Goal: Task Accomplishment & Management: Complete application form

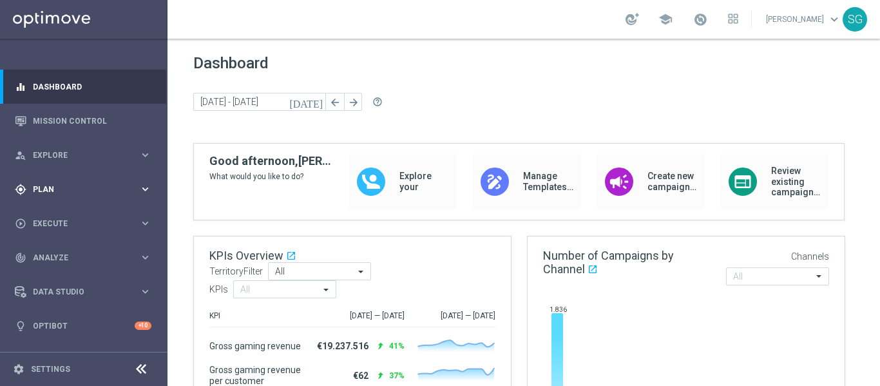
click at [89, 193] on span "Plan" at bounding box center [86, 190] width 106 height 8
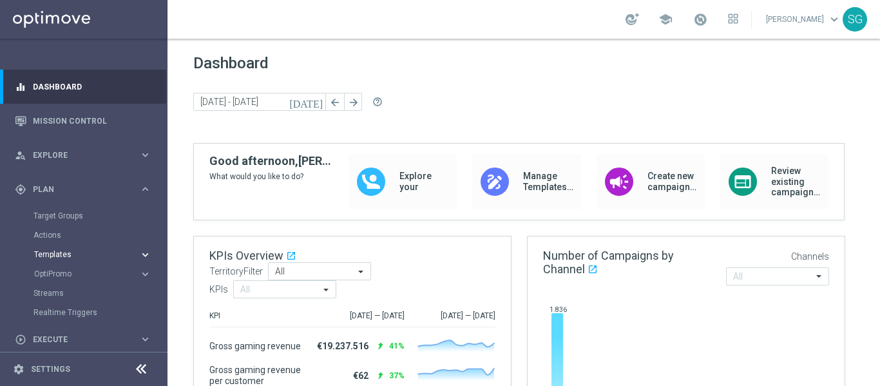
click at [55, 255] on span "Templates" at bounding box center [80, 255] width 92 height 8
click at [53, 276] on link "Optimail" at bounding box center [87, 274] width 94 height 10
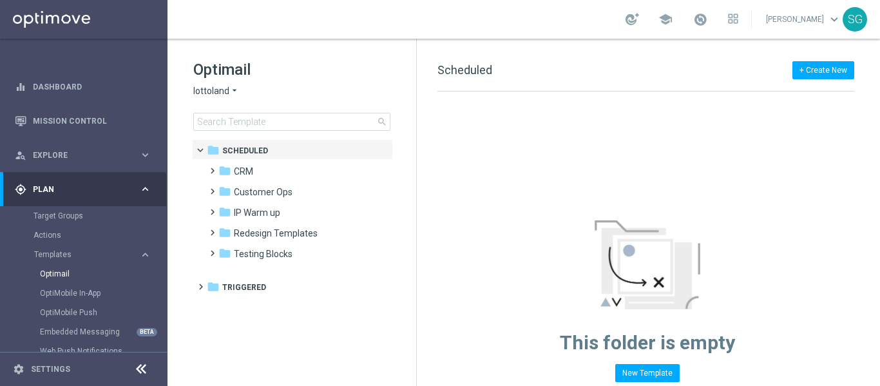
click at [136, 367] on icon at bounding box center [140, 368] width 15 height 15
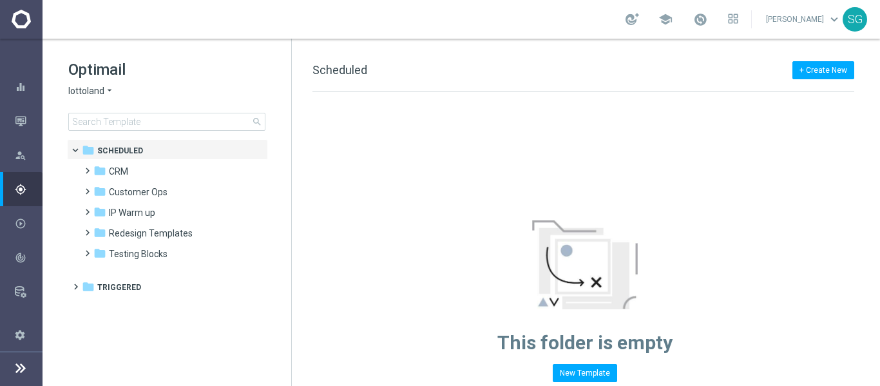
click at [108, 90] on icon "arrow_drop_down" at bounding box center [109, 91] width 10 height 12
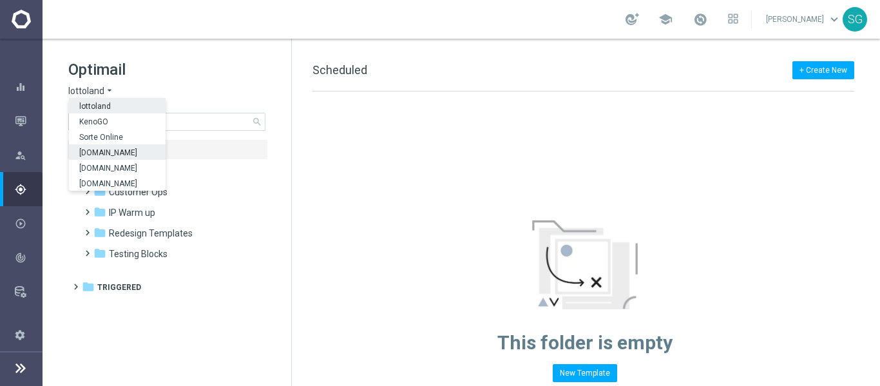
click at [0, 0] on span "Sorteonline.bet.br" at bounding box center [0, 0] width 0 height 0
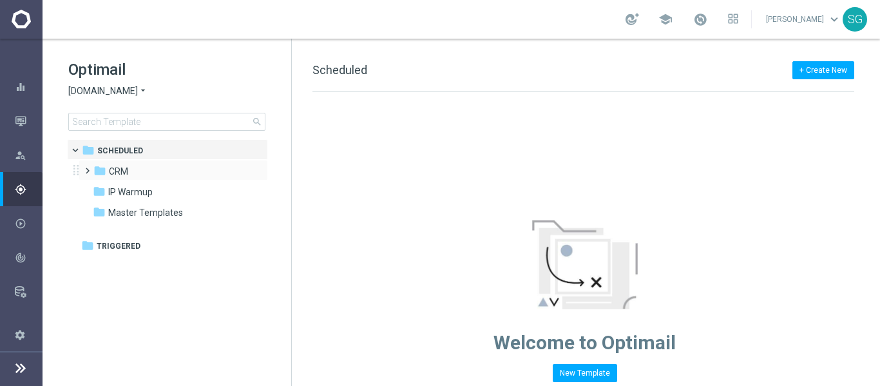
click at [86, 168] on span at bounding box center [85, 164] width 6 height 5
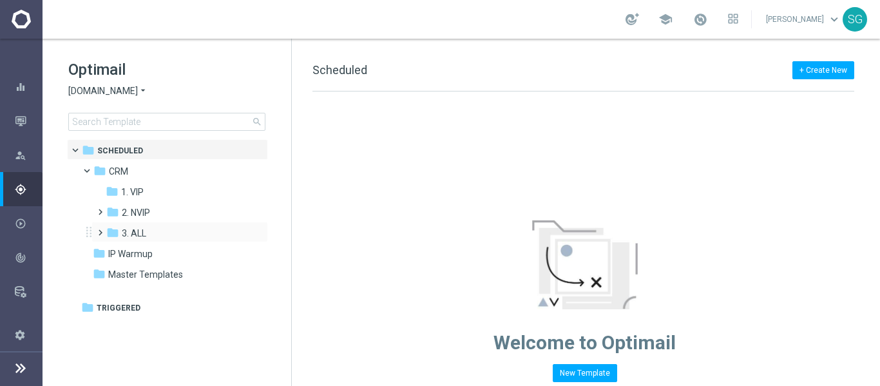
click at [100, 229] on span at bounding box center [98, 226] width 6 height 5
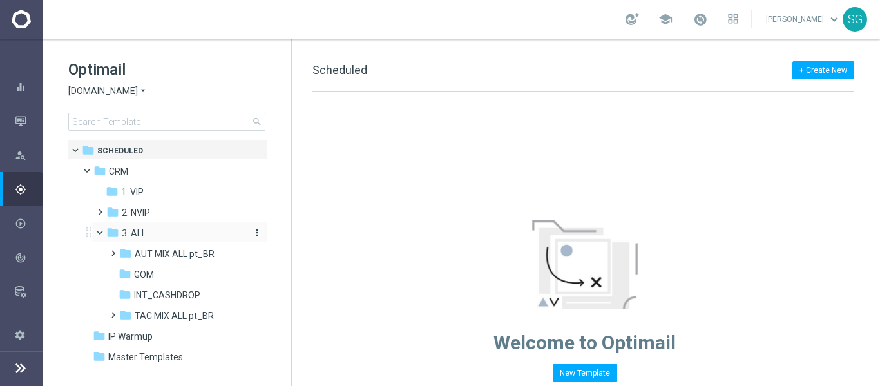
scroll to position [16, 0]
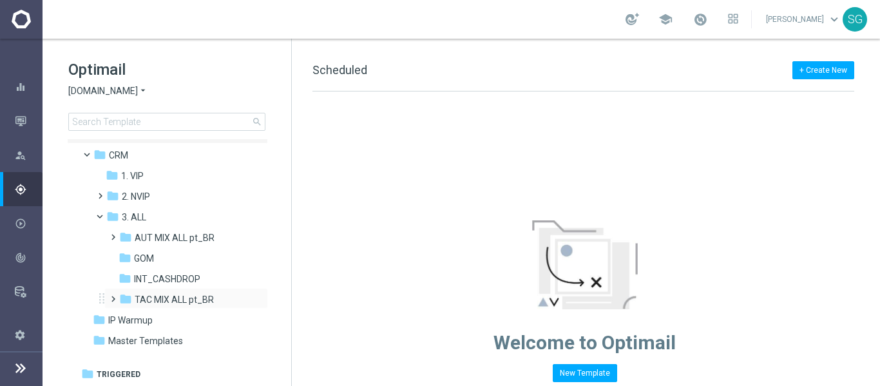
click at [113, 296] on span at bounding box center [111, 293] width 6 height 5
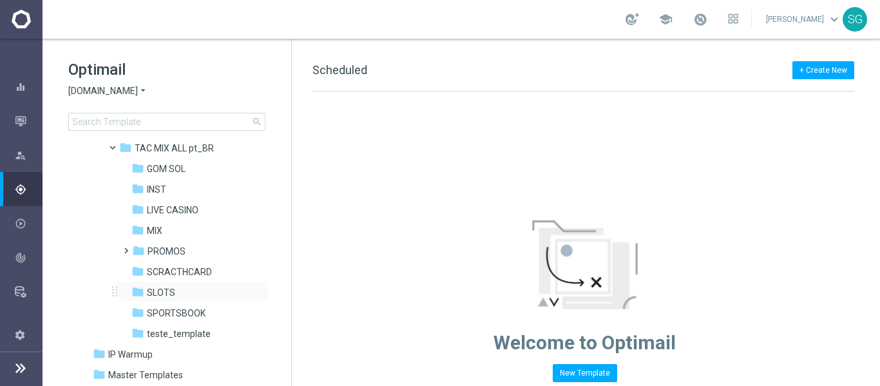
scroll to position [168, 0]
click at [185, 314] on span "SPORTSBOOK" at bounding box center [176, 313] width 59 height 12
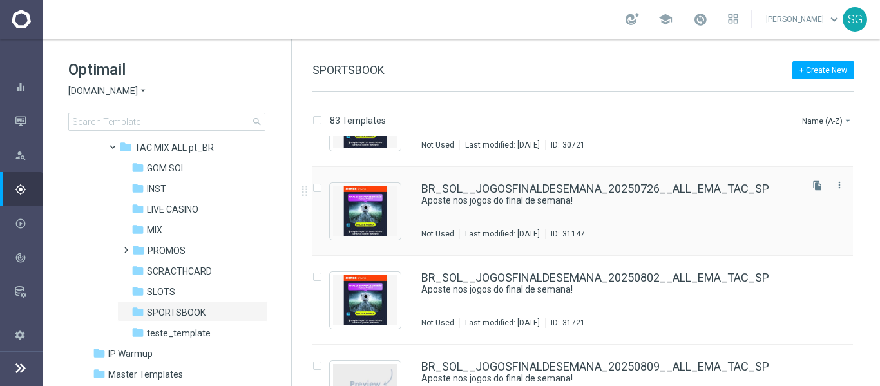
scroll to position [2637, 0]
click at [818, 183] on icon "file_copy" at bounding box center [818, 185] width 10 height 10
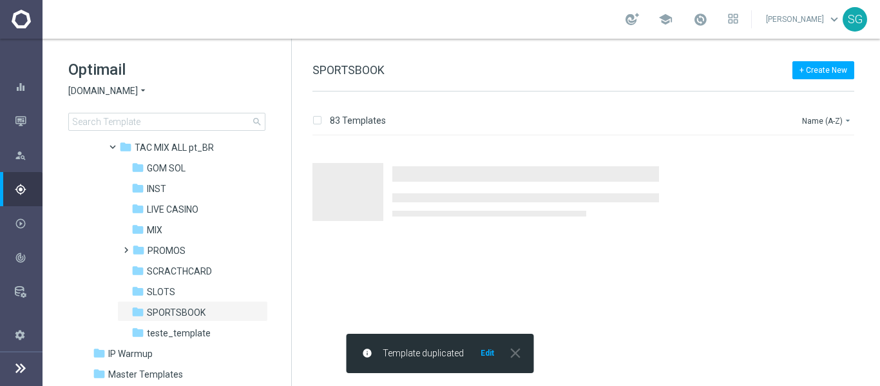
scroll to position [0, 0]
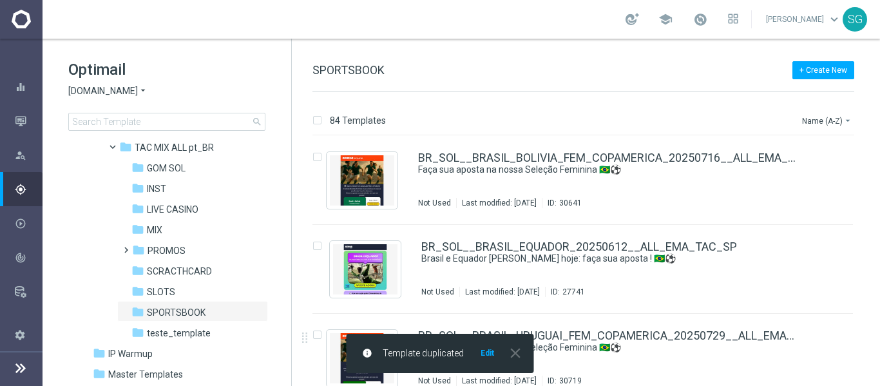
click at [483, 355] on button "Edit" at bounding box center [487, 353] width 16 height 10
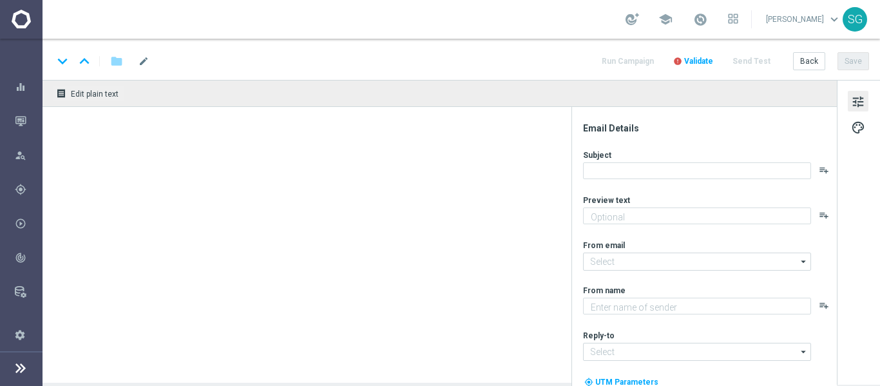
type textarea "Não perca tempo, [%FIRST_NAME%]!"
type input "contato@email.sorteonline.bet.br"
type textarea "Sorte Online Betz"
type input "suporte@sorteonline.bet.br"
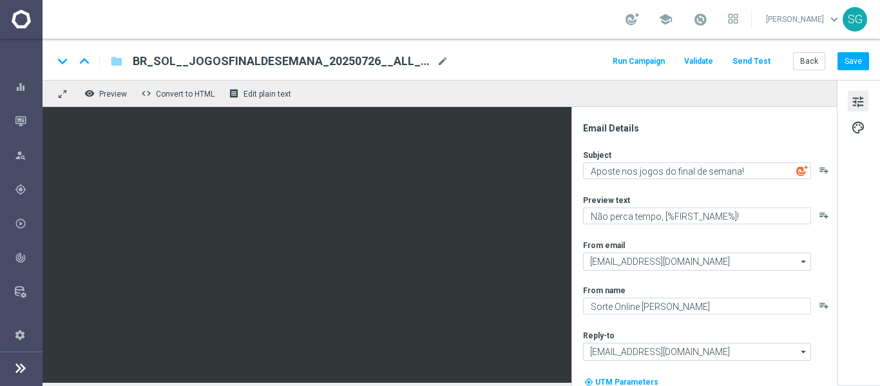
click at [335, 62] on span "BR_SOL__JOGOSFINALDESEMANA_20250726__ALL_EMA_TAC_SP(1)" at bounding box center [282, 60] width 299 height 15
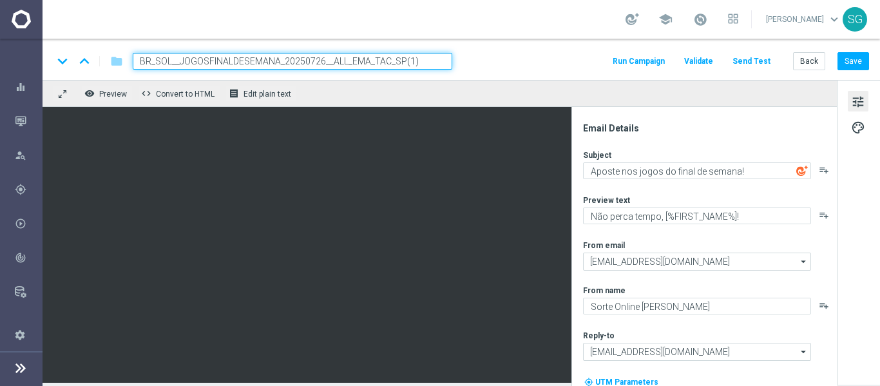
click at [335, 62] on input "BR_SOL__JOGOSFINALDESEMANA_20250726__ALL_EMA_TAC_SP(1)" at bounding box center [293, 61] width 320 height 17
paste input "816__ALL_EMA_TAC_SP"
type input "BR_SOL__JOGOSFINALDESEMANA_20250816__ALL_EMA_TAC_SP"
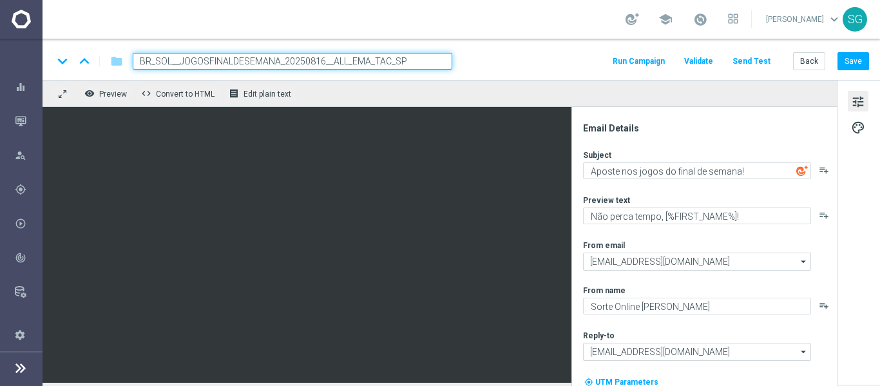
click at [472, 52] on div "keyboard_arrow_down keyboard_arrow_up folder BR_SOL__JOGOSFINALDESEMANA_2025081…" at bounding box center [462, 59] width 838 height 41
click at [407, 68] on input "BR_SOL__JOGOSFINALDESEMANA_20250816__ALL_EMA_TAC_SP" at bounding box center [293, 61] width 320 height 17
drag, startPoint x: 407, startPoint y: 68, endPoint x: 485, endPoint y: 46, distance: 80.8
click at [485, 46] on div "keyboard_arrow_down keyboard_arrow_up folder BR_SOL__JOGOSFINALDESEMANA_2025081…" at bounding box center [462, 59] width 838 height 41
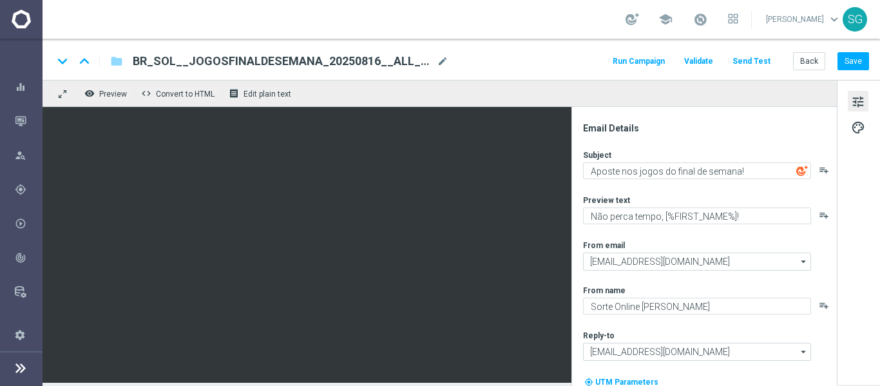
click at [485, 46] on div "keyboard_arrow_down keyboard_arrow_up folder BR_SOL__JOGOSFINALDESEMANA_2025081…" at bounding box center [462, 59] width 838 height 41
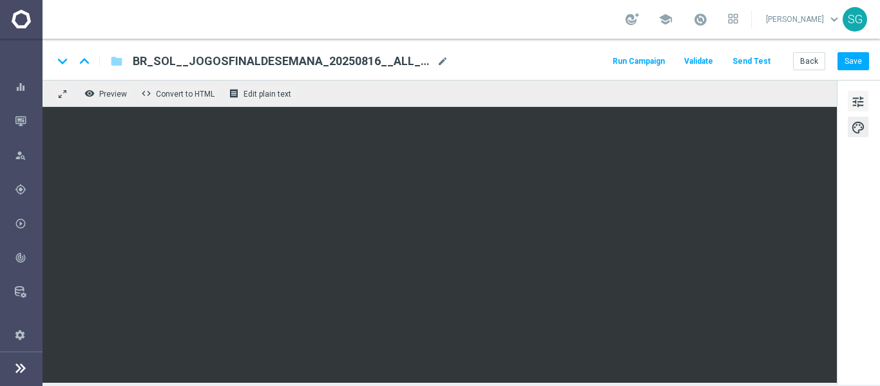
click at [853, 101] on span "tune" at bounding box center [858, 101] width 14 height 17
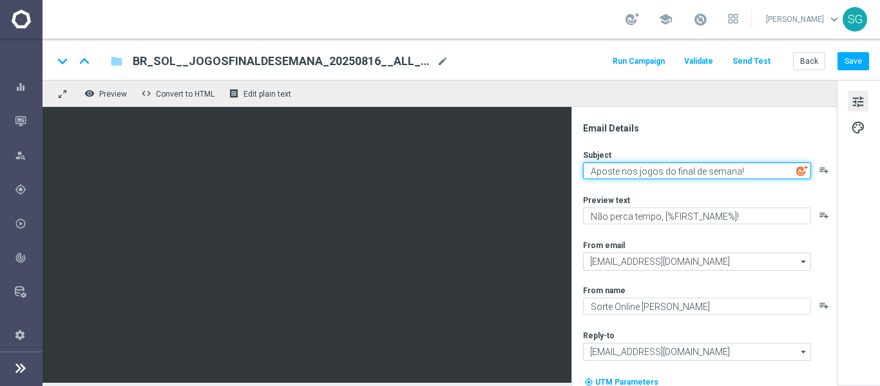
click at [664, 169] on textarea "Aposte nos jogos do final de semana!" at bounding box center [697, 170] width 228 height 17
paste textarea "⚽️ O fim de semana será de muita bola na rede"
drag, startPoint x: 693, startPoint y: 170, endPoint x: 676, endPoint y: 171, distance: 17.4
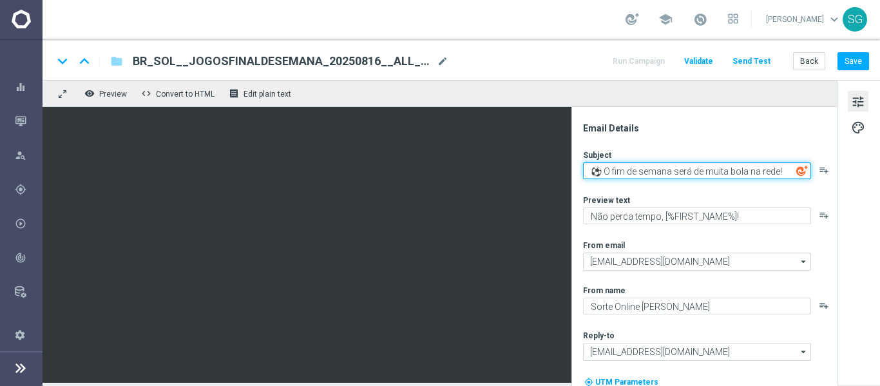
click at [676, 171] on textarea "⚽️ O fim de semana será de muita bola na rede!" at bounding box center [697, 170] width 228 height 17
click at [617, 172] on textarea "⚽️ O fim de semana de muita bola na rede!" at bounding box center [697, 170] width 228 height 17
click at [617, 172] on textarea "⚽️ Fim de semana de muita bola na rede!" at bounding box center [697, 170] width 228 height 17
type textarea "⚽️ Fim de semana de muita bola na rede!"
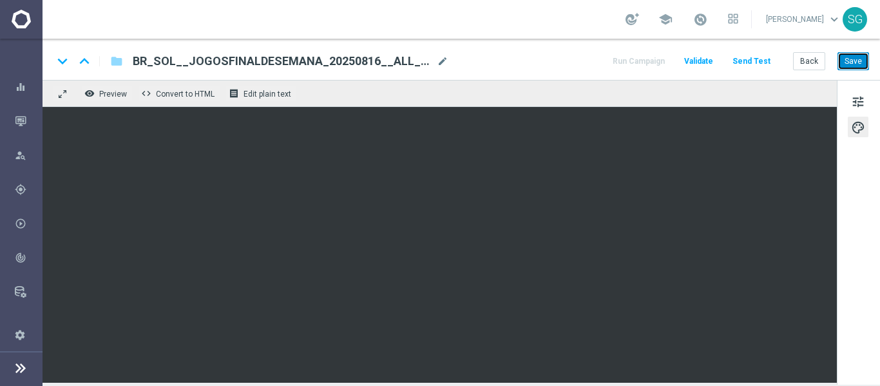
click at [852, 60] on button "Save" at bounding box center [854, 61] width 32 height 18
click at [858, 66] on button "Save" at bounding box center [854, 61] width 32 height 18
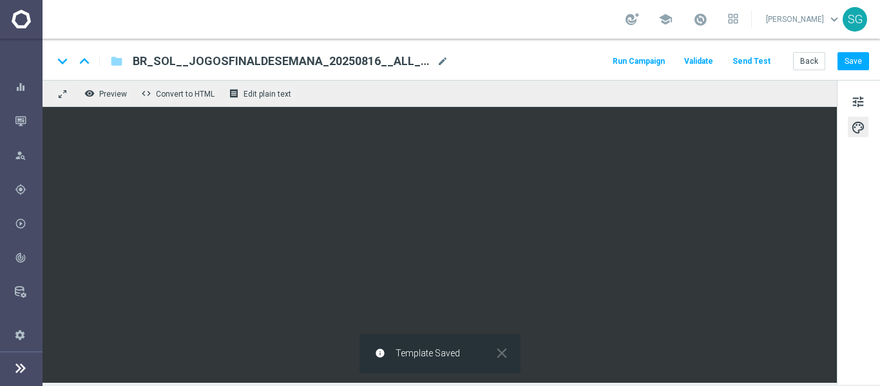
click at [758, 66] on button "Send Test" at bounding box center [752, 61] width 42 height 17
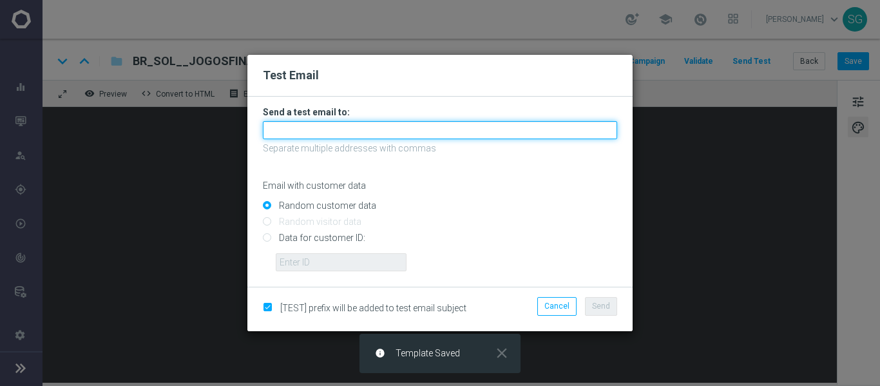
click at [532, 127] on input "text" at bounding box center [440, 130] width 354 height 18
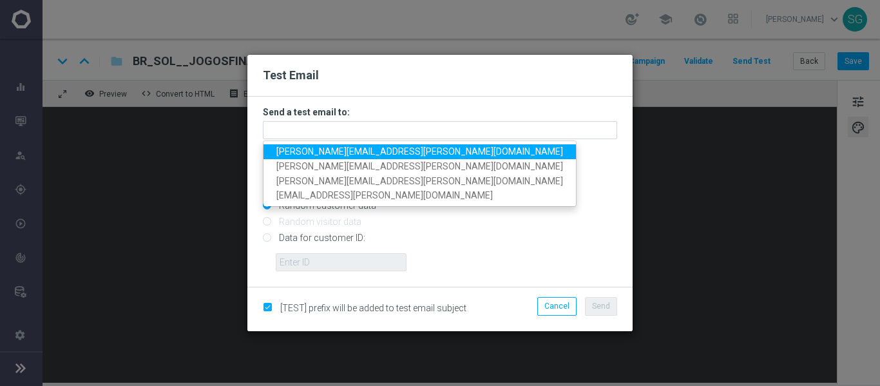
click at [423, 153] on link "wagner.lopes@sorteonline.com.br" at bounding box center [420, 151] width 313 height 15
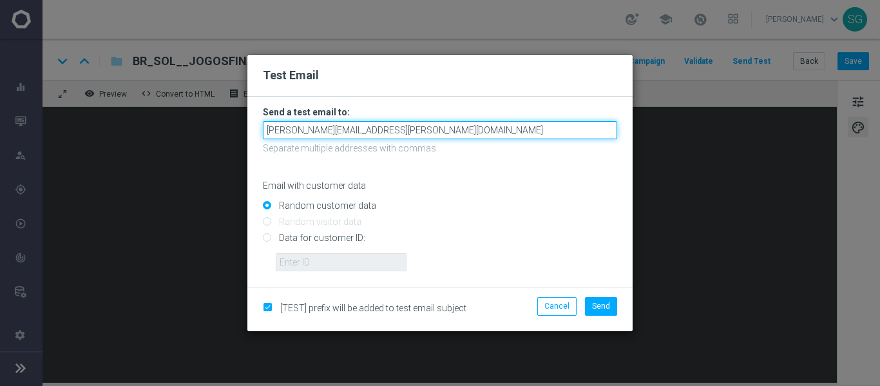
click at [492, 139] on input "wagner.lopes@sorteonline.com.br" at bounding box center [440, 130] width 354 height 18
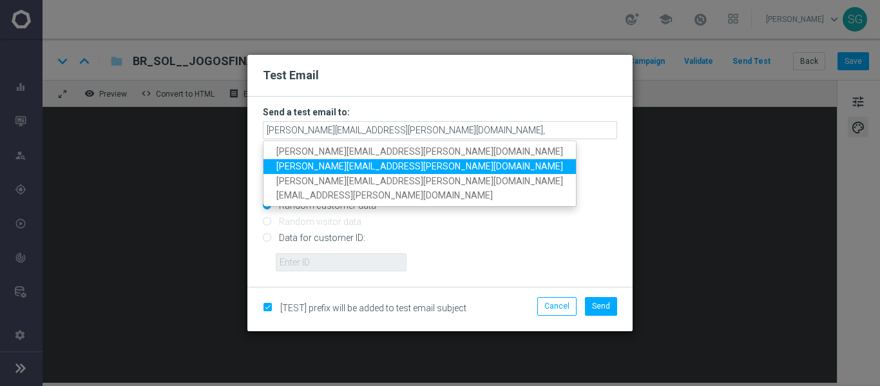
click at [429, 171] on link "jose.guimaraes@sorteonline.com.br" at bounding box center [420, 166] width 313 height 15
type input "wagner.lopes@sorteonline.com.br,jose.guimaraes@sorteonline.com.br"
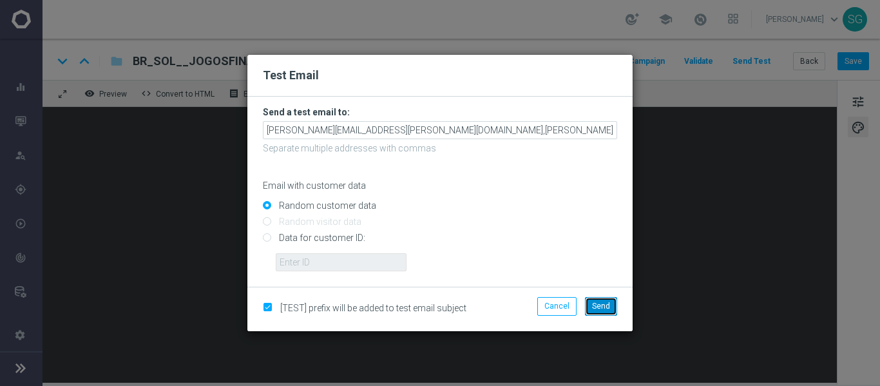
click at [593, 298] on button "Send" at bounding box center [601, 306] width 32 height 18
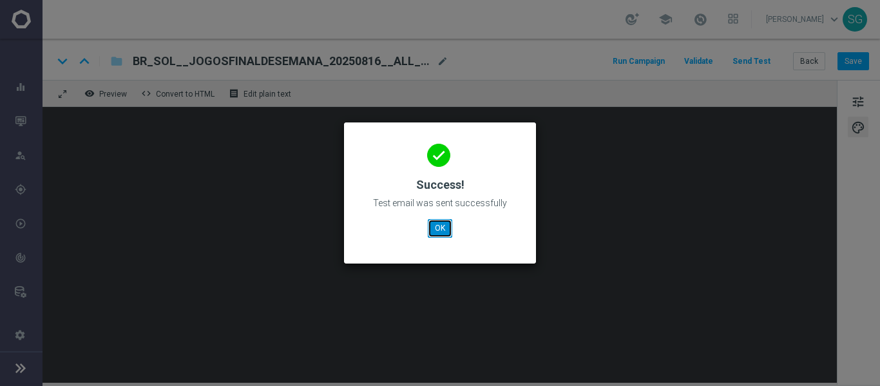
click at [442, 236] on button "OK" at bounding box center [440, 228] width 24 height 18
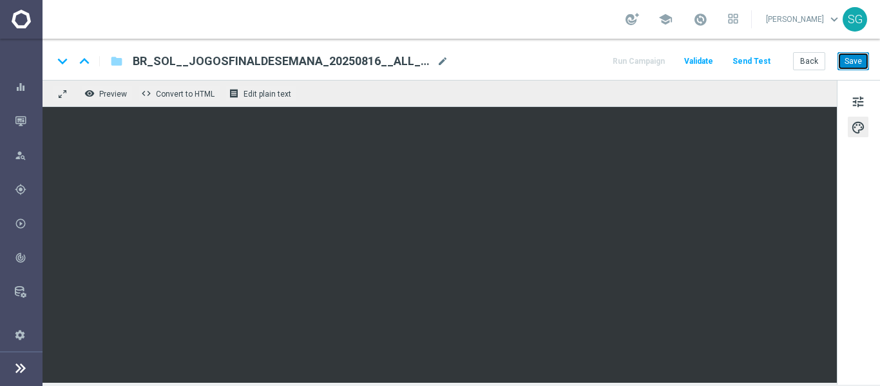
click at [851, 61] on button "Save" at bounding box center [854, 61] width 32 height 18
click at [14, 120] on div "Mission Control" at bounding box center [21, 121] width 43 height 34
click at [19, 126] on icon "button" at bounding box center [21, 121] width 12 height 12
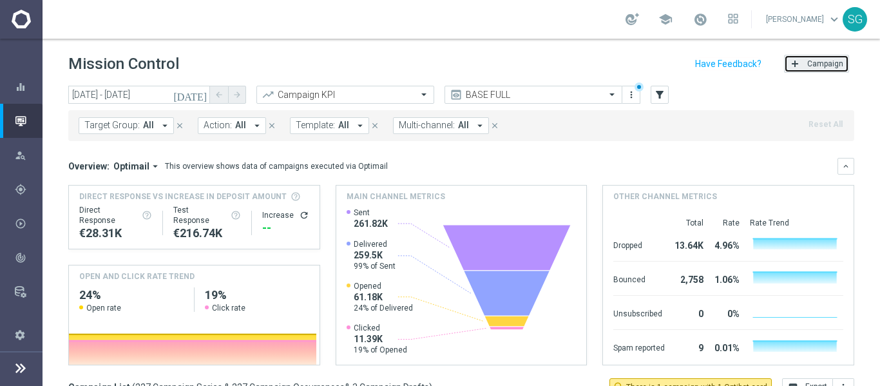
click at [808, 64] on span "Campaign" at bounding box center [825, 63] width 36 height 9
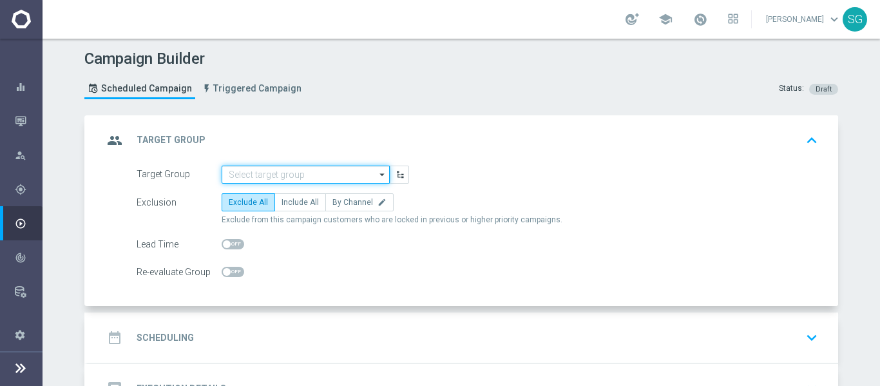
click at [345, 173] on input at bounding box center [306, 175] width 168 height 18
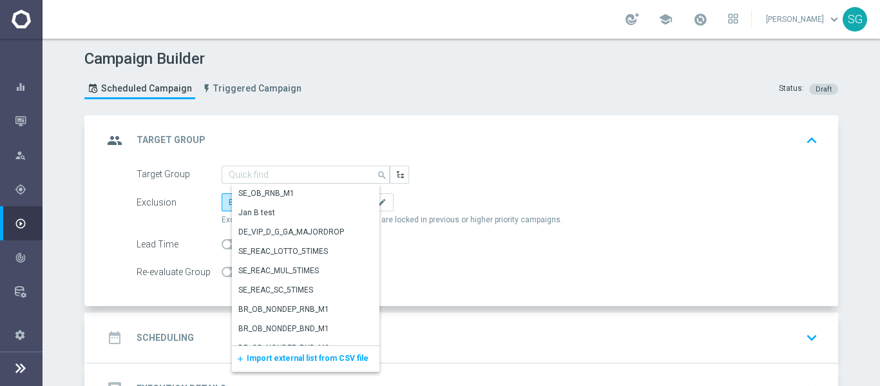
click at [522, 112] on header "Campaign Builder Scheduled Campaign Triggered Campaign Status: Draft" at bounding box center [462, 77] width 838 height 77
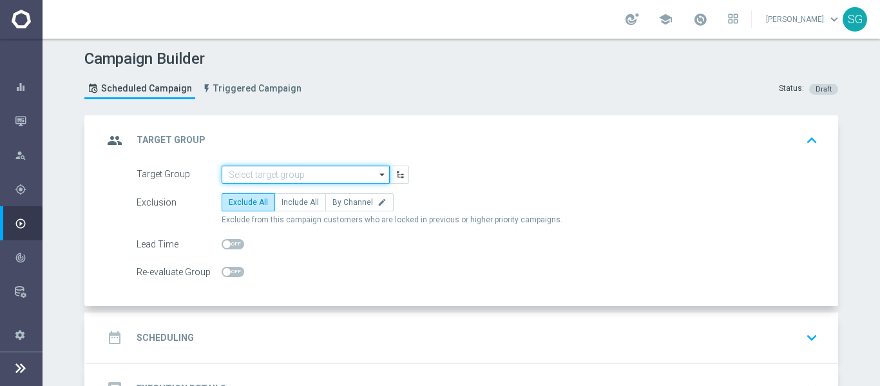
click at [342, 174] on input at bounding box center [306, 175] width 168 height 18
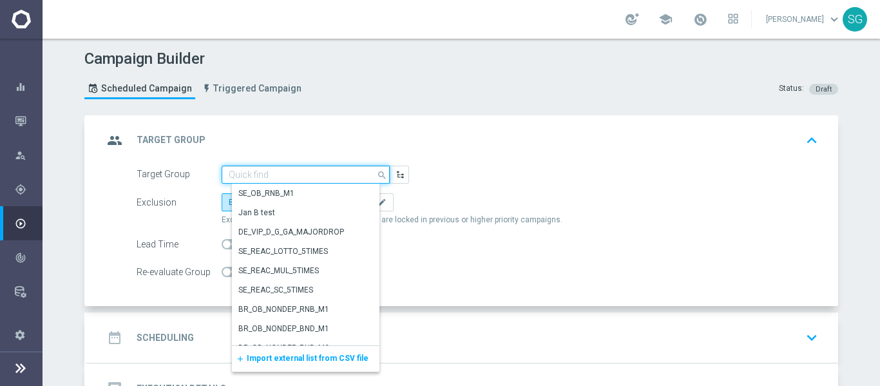
paste input "pt_BR_SL_TGT_ALL_EM_TAC__GEN_AND_NOT_SPORTSBOOK"
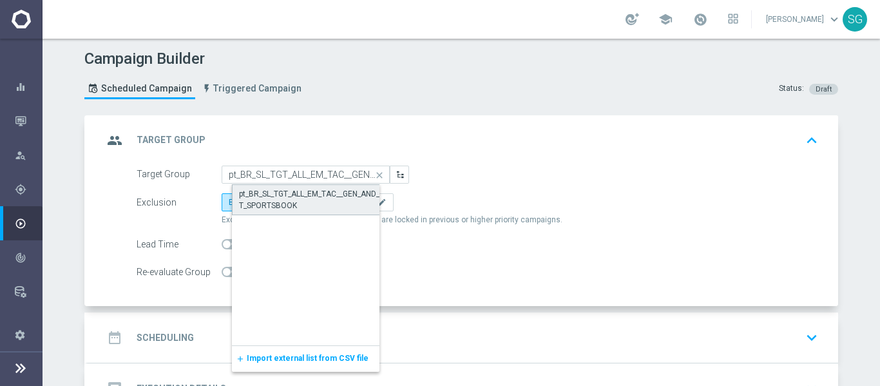
click at [315, 189] on div "pt_BR_SL_TGT_ALL_EM_TAC__GEN_AND_NOT_SPORTSBOOK" at bounding box center [316, 199] width 154 height 23
type input "pt_BR_SL_TGT_ALL_EM_TAC__GEN_AND_NOT_SPORTSBOOK"
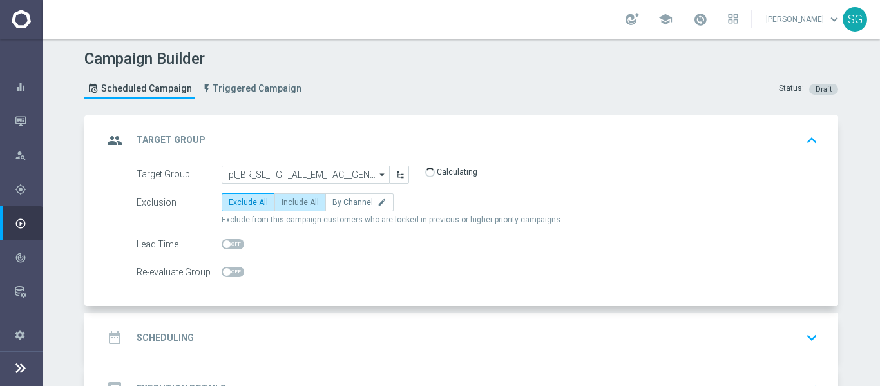
click at [285, 204] on span "Include All" at bounding box center [300, 202] width 37 height 9
click at [285, 204] on input "Include All" at bounding box center [286, 204] width 8 height 8
radio input "true"
click at [312, 321] on div "date_range Scheduling keyboard_arrow_down" at bounding box center [463, 338] width 751 height 50
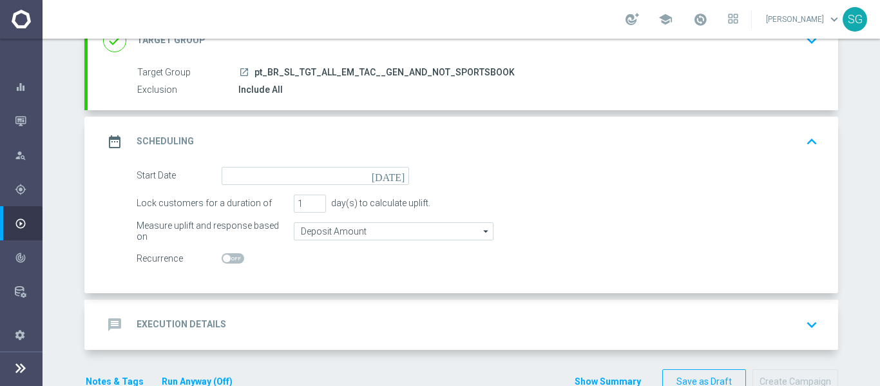
scroll to position [133, 0]
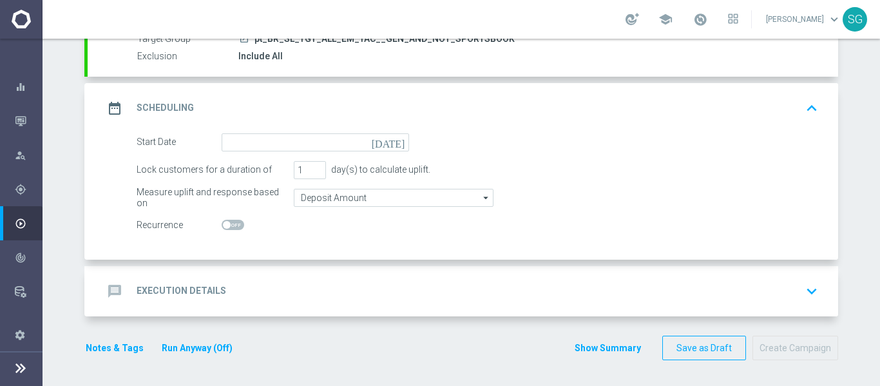
click at [394, 143] on icon "today" at bounding box center [391, 140] width 38 height 14
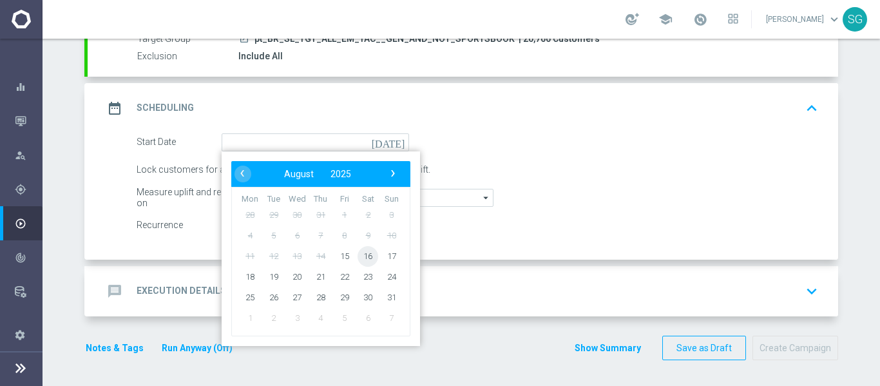
click at [363, 257] on span "16" at bounding box center [368, 256] width 21 height 21
type input "16 Aug 2025"
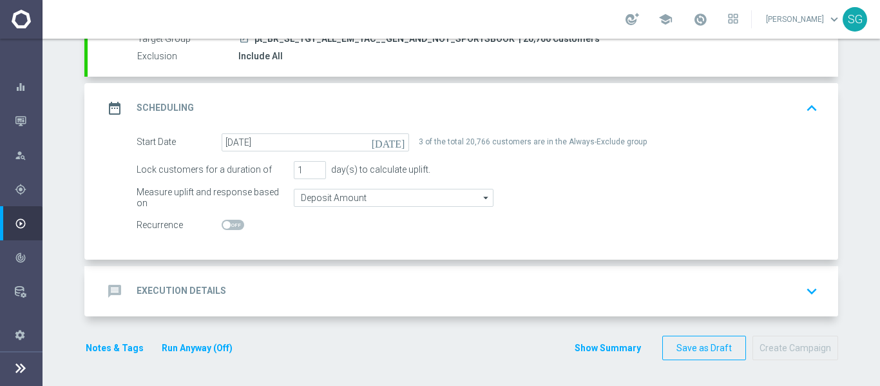
click at [331, 294] on div "message Execution Details keyboard_arrow_down" at bounding box center [463, 291] width 720 height 24
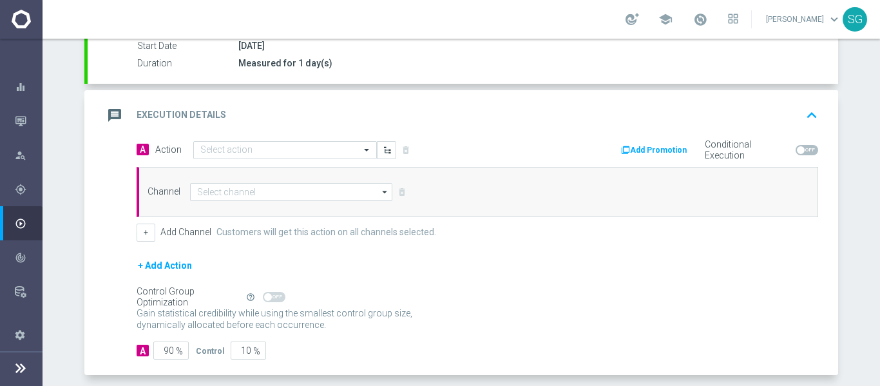
scroll to position [222, 0]
click at [348, 151] on div at bounding box center [285, 149] width 182 height 11
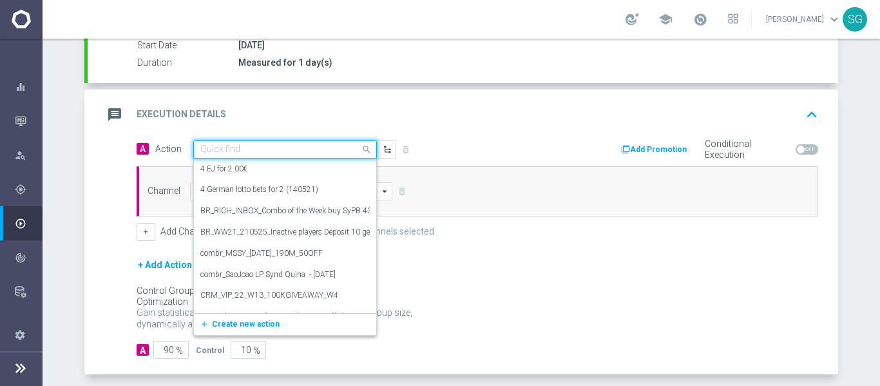
paste input "BR_SOL__JOGOSFINALDESEMANA_20250816__ALL_EMA_TAC_SP"
type input "BR_SOL__JOGOSFINALDESEMANA_20250816__ALL_EMA_TAC_SP"
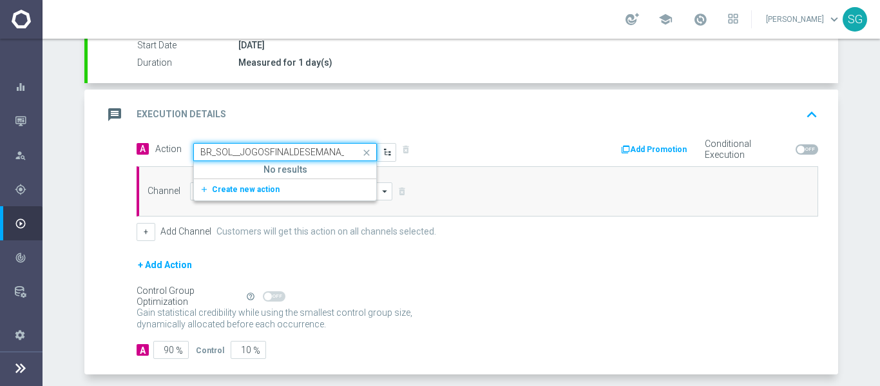
scroll to position [0, 120]
click at [271, 197] on button "add_new Create new action" at bounding box center [283, 189] width 178 height 15
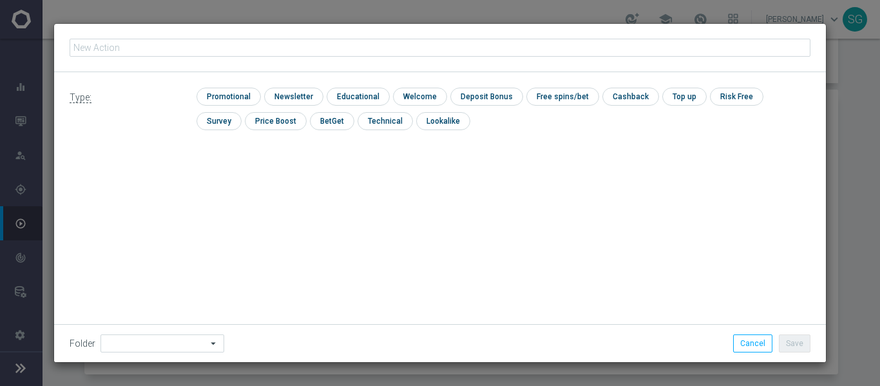
type input "BR_SOL__JOGOSFINALDESEMANA_20250816__ALL_EMA_TAC_SP"
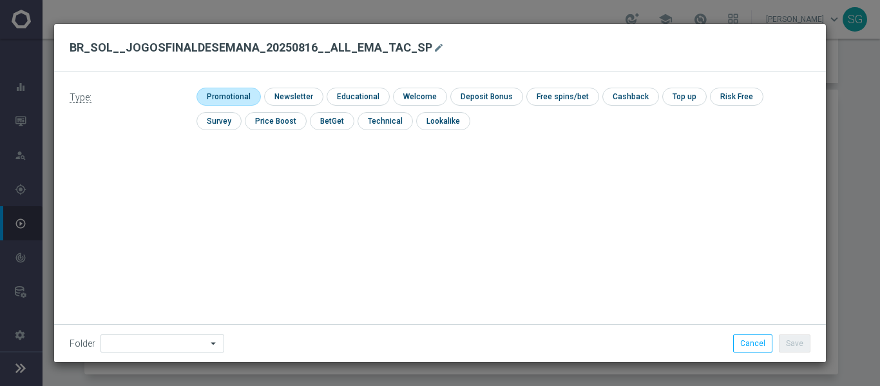
click at [229, 96] on input "checkbox" at bounding box center [227, 96] width 61 height 17
checkbox input "true"
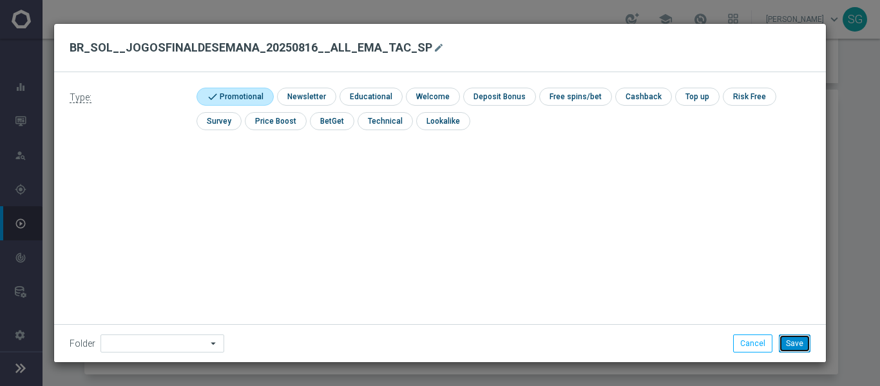
click at [789, 342] on button "Save" at bounding box center [795, 343] width 32 height 18
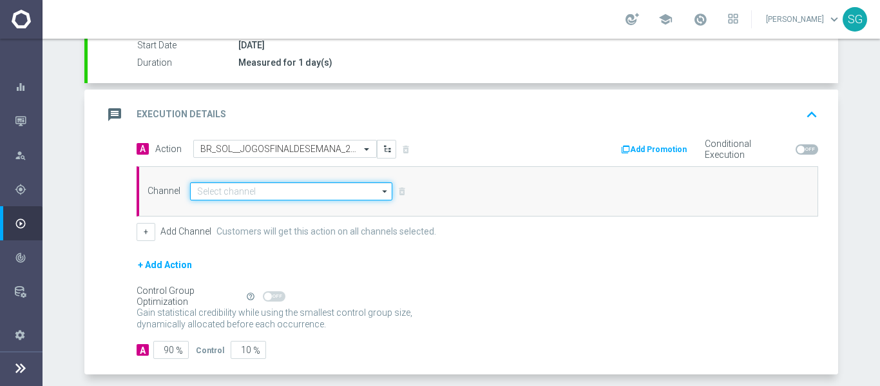
click at [369, 195] on input at bounding box center [291, 191] width 202 height 18
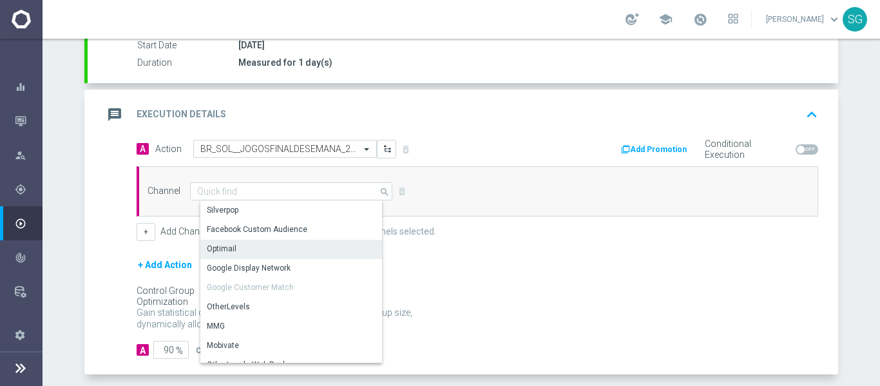
click at [249, 253] on div "Optimail" at bounding box center [296, 249] width 192 height 18
type input "Optimail"
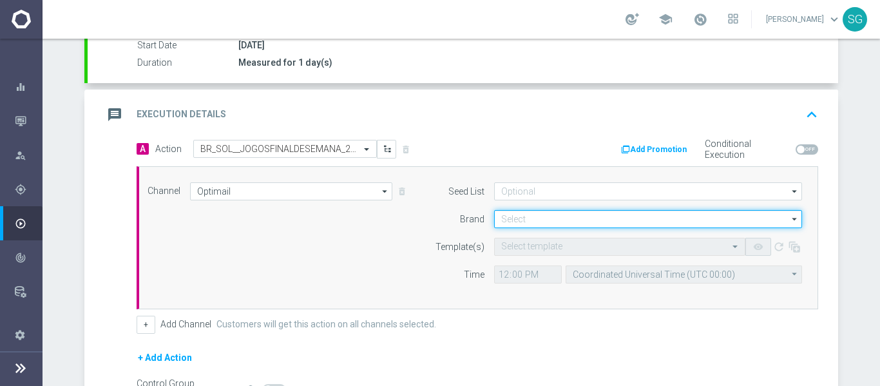
click at [535, 220] on input at bounding box center [648, 219] width 308 height 18
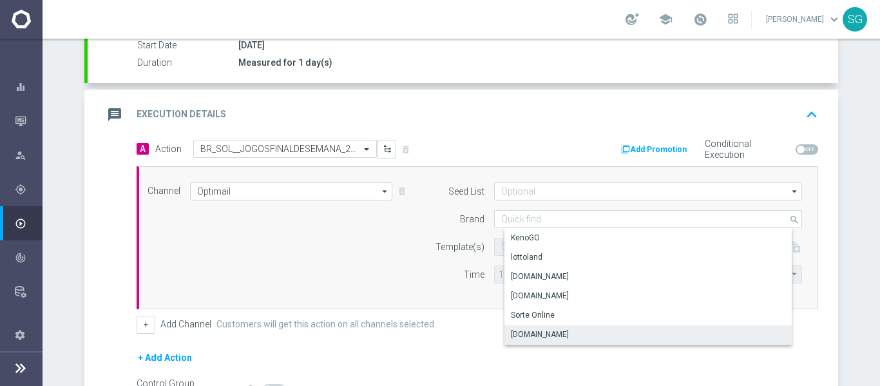
click at [527, 327] on div "Sorteonline.bet.br" at bounding box center [659, 334] width 308 height 18
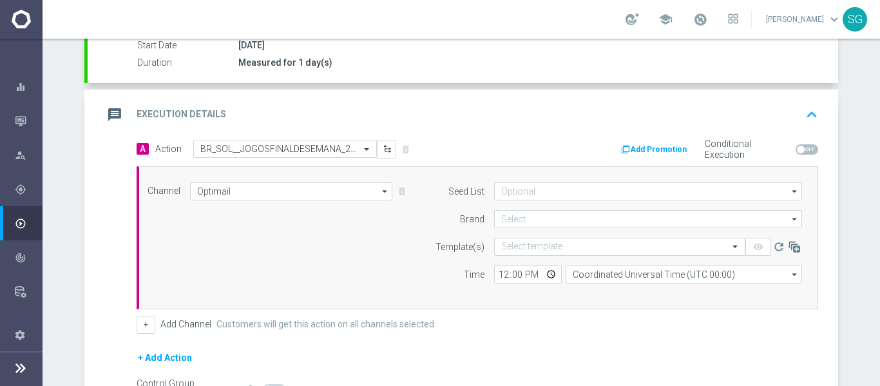
type input "Sorteonline.bet.br"
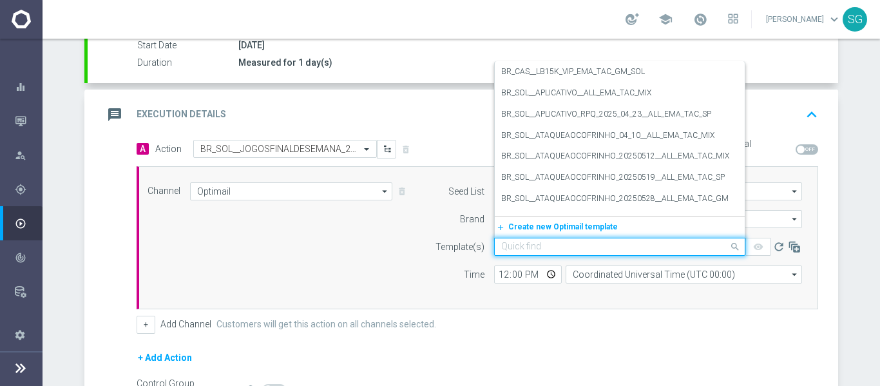
click at [506, 242] on input "text" at bounding box center [606, 247] width 211 height 11
paste input "BR_SOL__JOGOSFINALDESEMANA_20250816__ALL_EMA_TAC_SP"
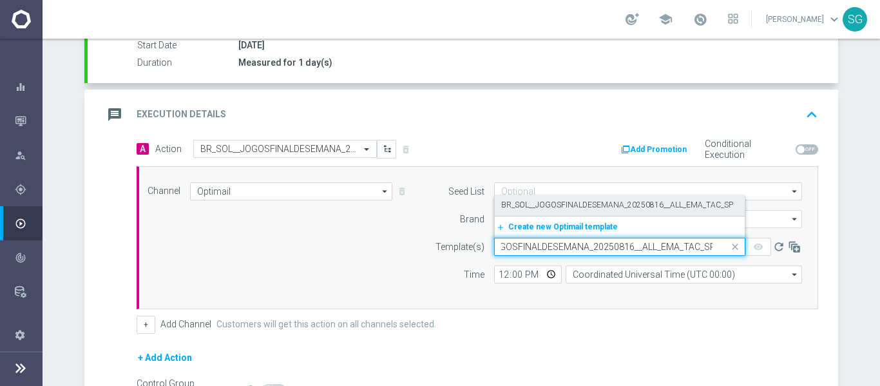
click at [583, 196] on div "BR_SOL__JOGOSFINALDESEMANA_20250816__ALL_EMA_TAC_SP" at bounding box center [619, 205] width 237 height 21
type input "BR_SOL__JOGOSFINALDESEMANA_20250816__ALL_EMA_TAC_SP"
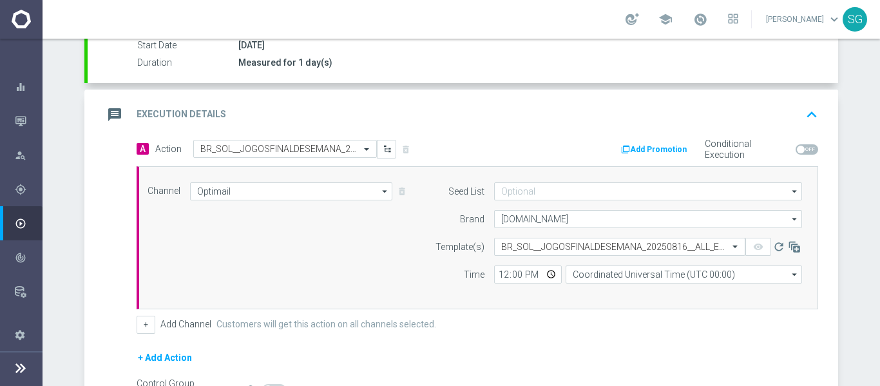
scroll to position [0, 0]
click at [497, 274] on input "12:00" at bounding box center [528, 274] width 68 height 18
type input "15:00"
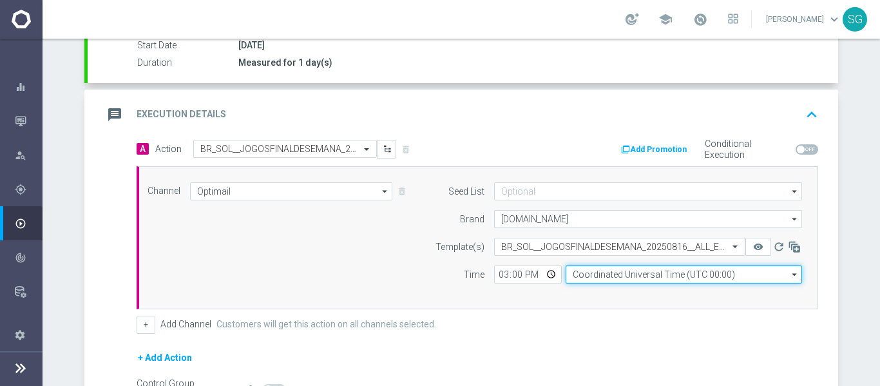
click at [639, 278] on input "Coordinated Universal Time (UTC 00:00)" at bounding box center [684, 274] width 236 height 18
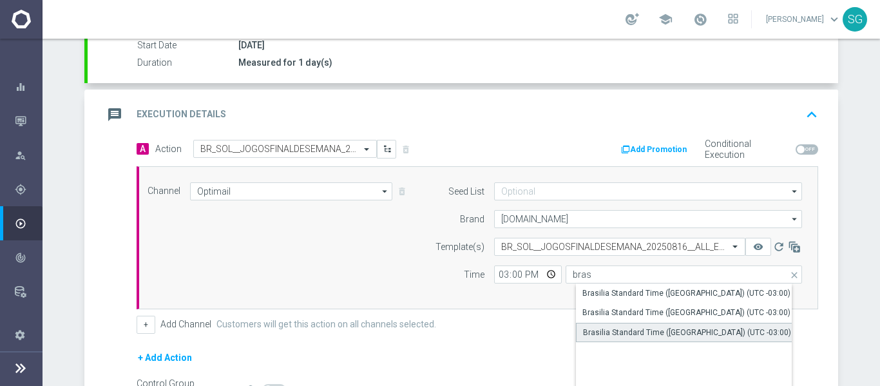
click at [627, 329] on div "Brasilia Standard Time (Sao Paulo) (UTC -03:00)" at bounding box center [687, 333] width 208 height 12
type input "Brasilia Standard Time (Sao Paulo) (UTC -03:00)"
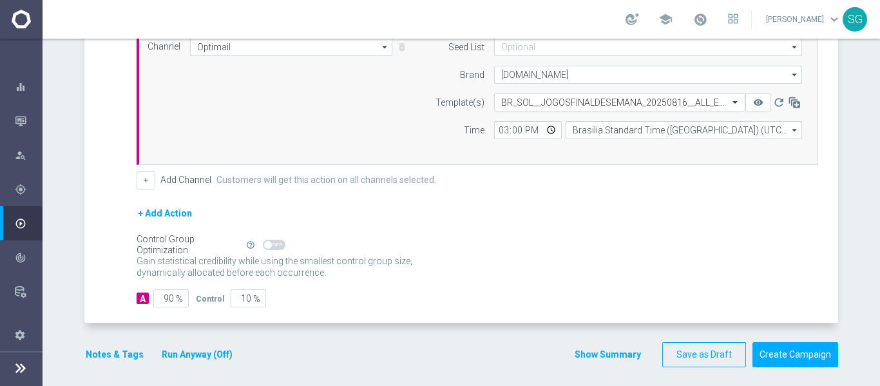
scroll to position [368, 0]
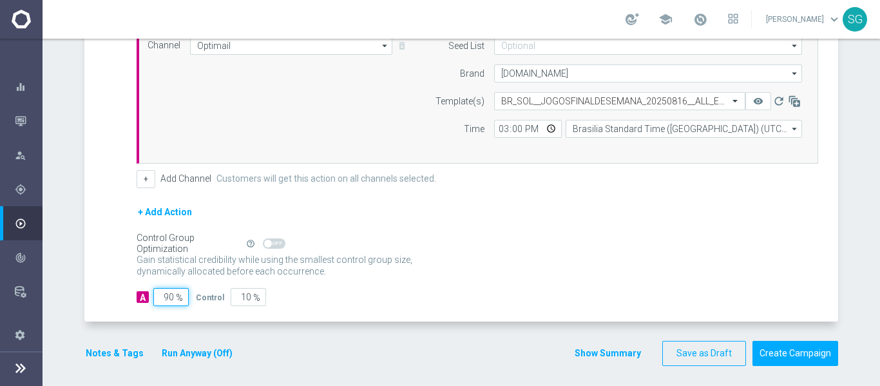
click at [162, 296] on input "90" at bounding box center [170, 297] width 35 height 18
type input "1"
type input "99"
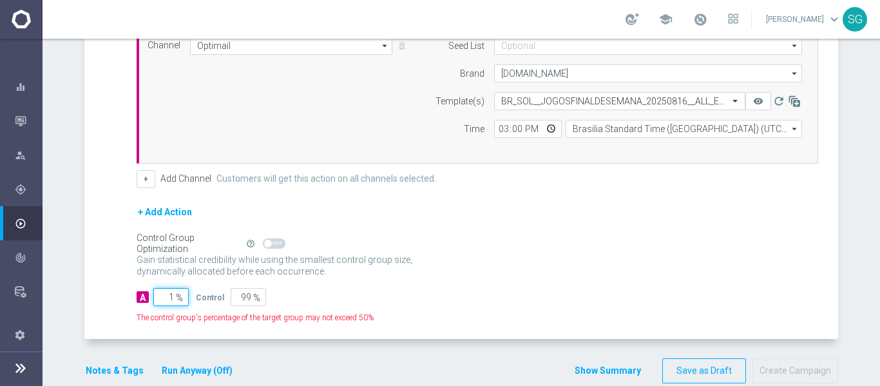
type input "10"
type input "90"
type input "100"
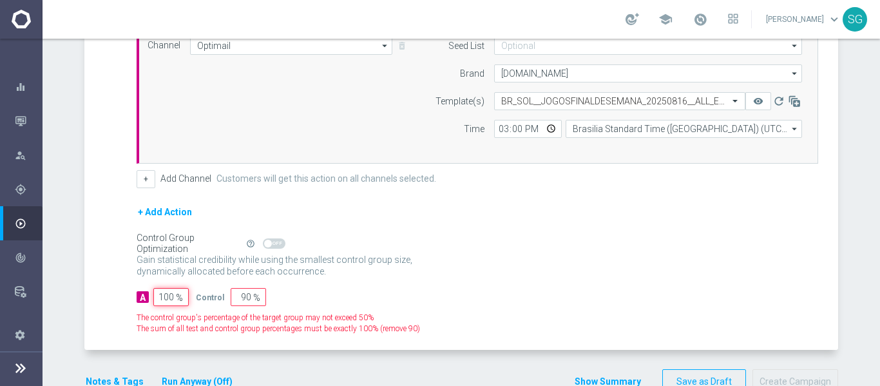
type input "0"
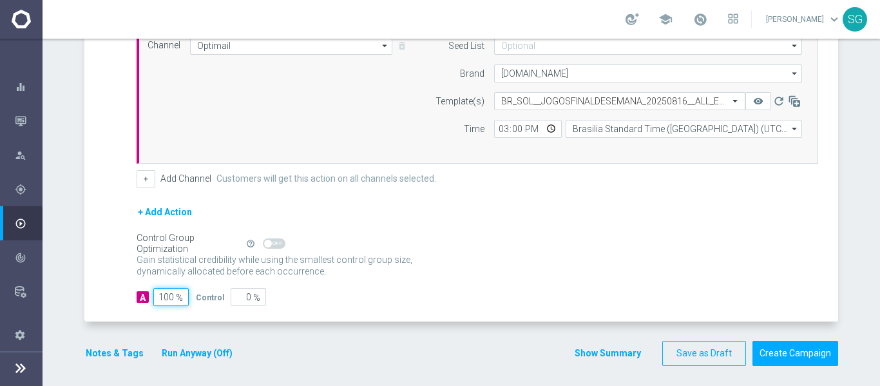
type input "100"
click at [104, 148] on div "A Action Select action BR_SOL__JOGOSFINALDESEMANA_20250816__ALL_EMA_TAC_SP dele…" at bounding box center [463, 158] width 751 height 328
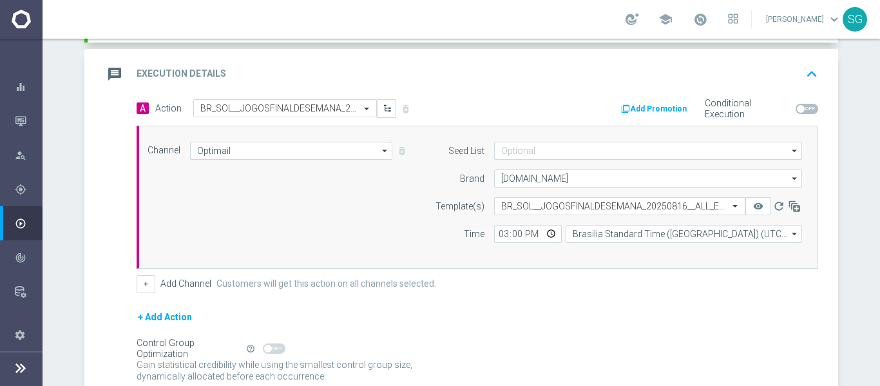
scroll to position [262, 0]
click at [208, 93] on div "message Execution Details keyboard_arrow_up" at bounding box center [463, 75] width 751 height 50
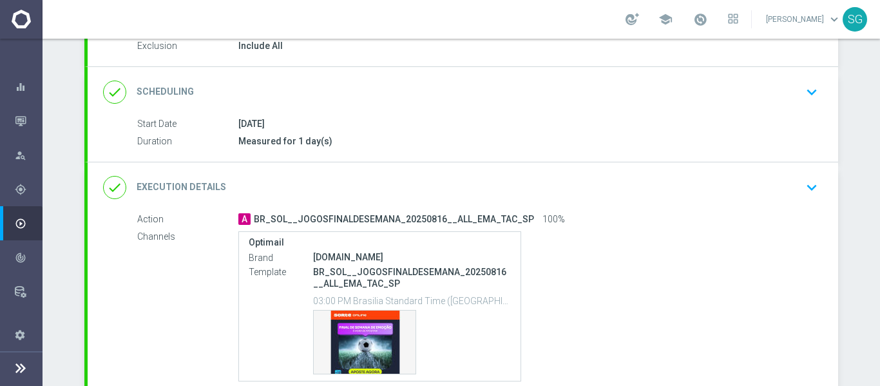
scroll to position [119, 0]
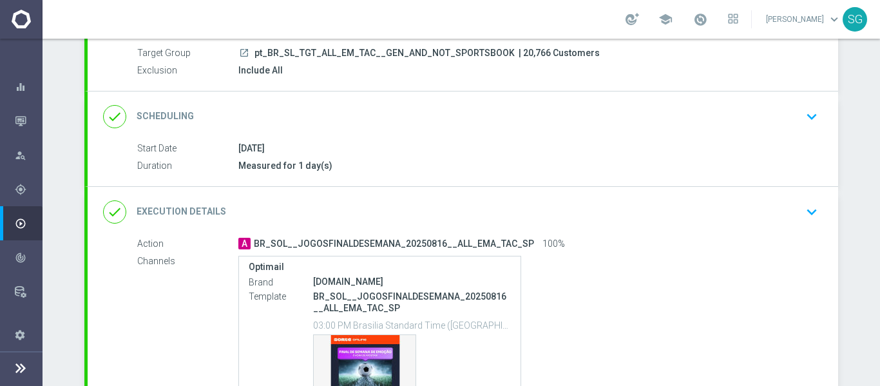
click at [588, 147] on div "16 Aug 2025" at bounding box center [525, 148] width 575 height 13
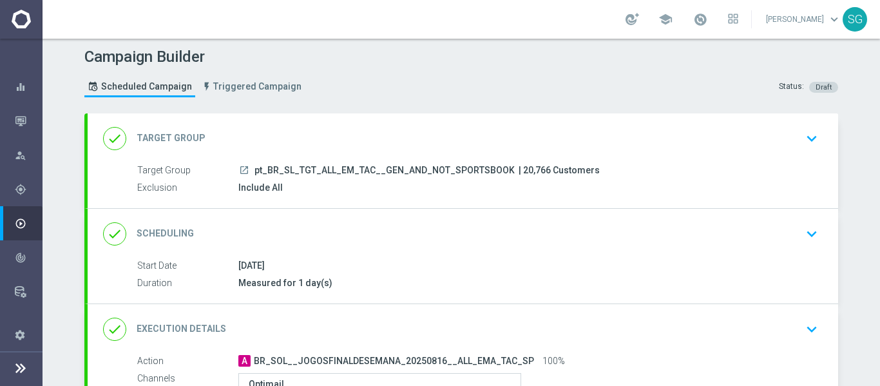
scroll to position [255, 0]
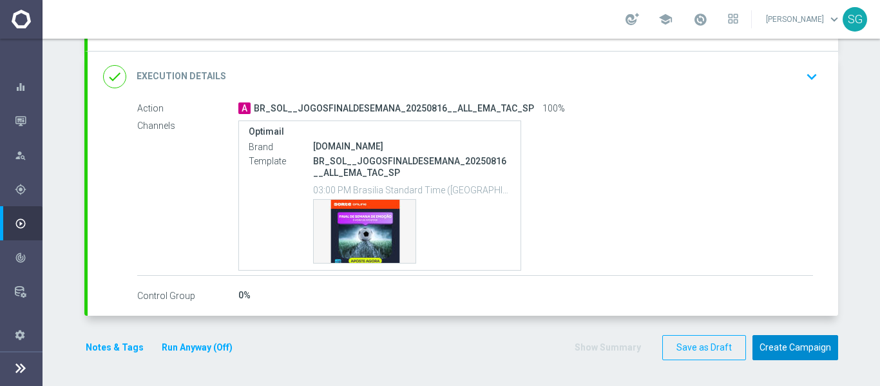
click at [789, 348] on button "Create Campaign" at bounding box center [796, 347] width 86 height 25
